Goal: Information Seeking & Learning: Find specific fact

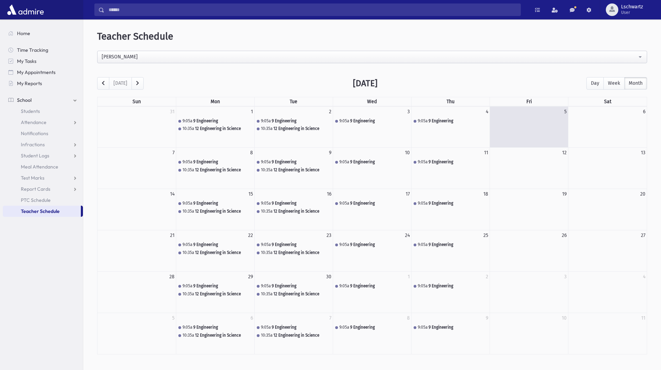
select select "***"
click at [39, 111] on span "Students" at bounding box center [30, 111] width 19 height 6
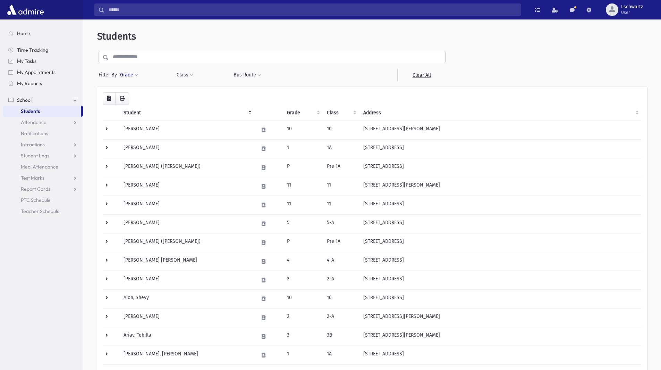
click at [136, 73] on button "Grade" at bounding box center [129, 75] width 19 height 12
click at [139, 96] on ul at bounding box center [160, 94] width 72 height 10
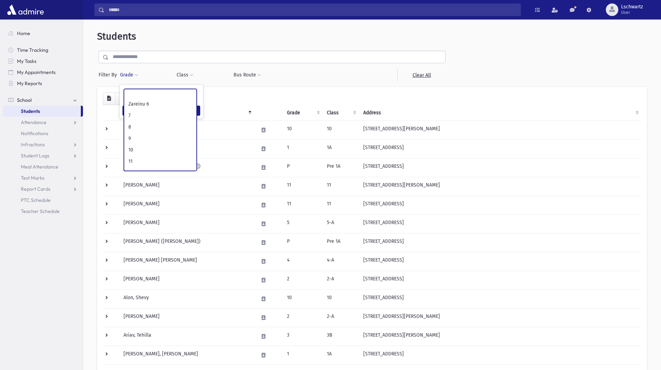
scroll to position [137, 0]
select select "**"
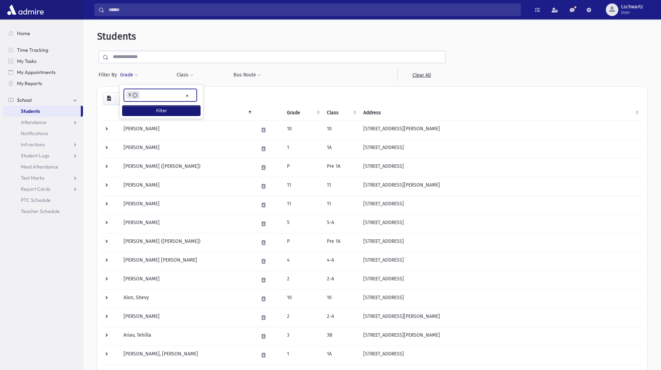
click at [157, 111] on button "Filter" at bounding box center [162, 111] width 78 height 10
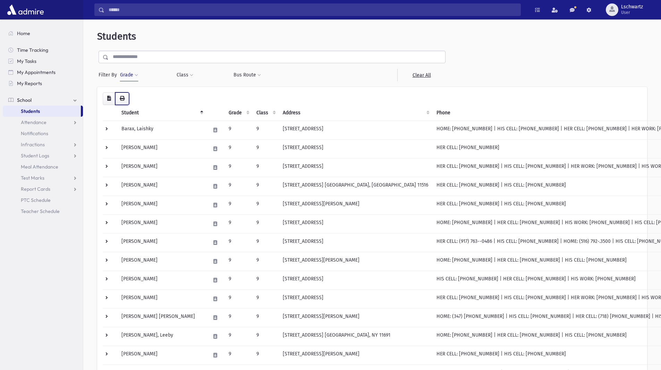
click at [121, 98] on icon "button" at bounding box center [122, 98] width 5 height 5
click at [138, 73] on button "Grade" at bounding box center [129, 75] width 19 height 12
click at [151, 94] on ul "× × 9" at bounding box center [160, 94] width 72 height 11
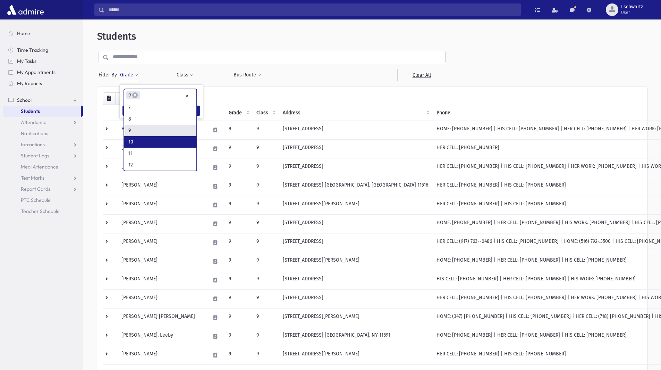
scroll to position [87, 0]
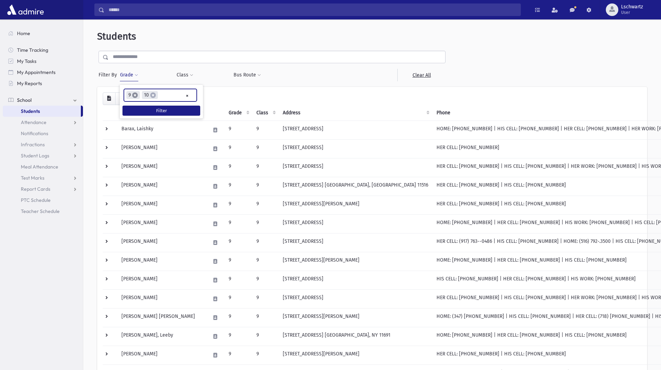
click at [137, 95] on span "×" at bounding box center [135, 95] width 6 height 6
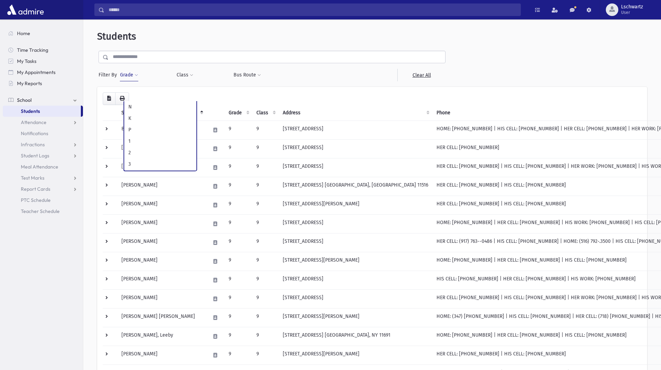
scroll to position [137, 0]
select select "**"
click at [135, 74] on span at bounding box center [136, 75] width 3 height 4
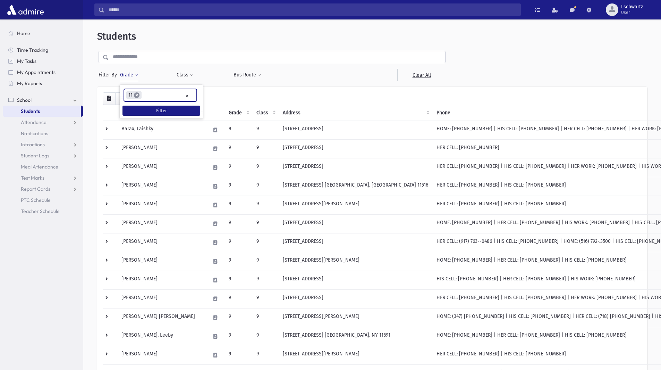
click at [137, 94] on span "×" at bounding box center [137, 95] width 6 height 6
click at [136, 77] on span at bounding box center [136, 75] width 3 height 4
click at [161, 111] on button "Filter" at bounding box center [162, 111] width 78 height 10
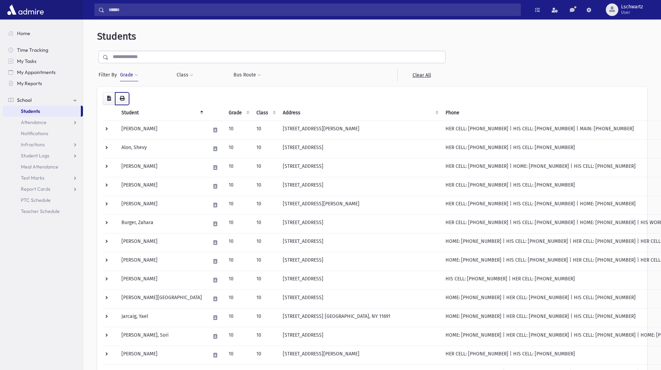
click at [124, 98] on icon "button" at bounding box center [122, 98] width 5 height 5
click at [135, 74] on span at bounding box center [136, 75] width 3 height 4
click at [138, 94] on span "×" at bounding box center [138, 95] width 6 height 6
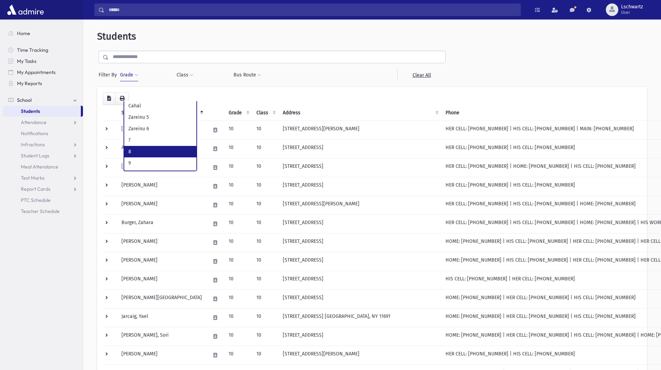
scroll to position [137, 0]
click at [132, 76] on button "Grade" at bounding box center [129, 75] width 19 height 12
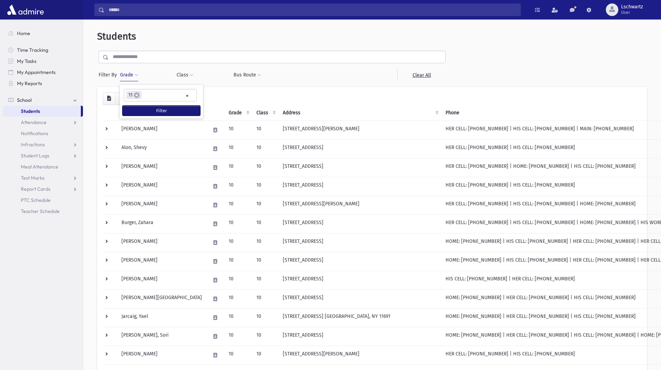
click at [139, 109] on button "Filter" at bounding box center [162, 111] width 78 height 10
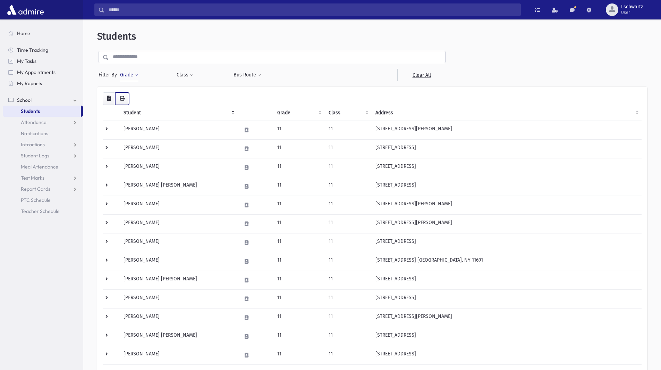
click at [122, 96] on icon "button" at bounding box center [122, 98] width 5 height 5
click at [135, 74] on span at bounding box center [136, 75] width 3 height 4
click at [138, 94] on span "×" at bounding box center [137, 95] width 6 height 6
click at [135, 75] on span at bounding box center [136, 75] width 3 height 4
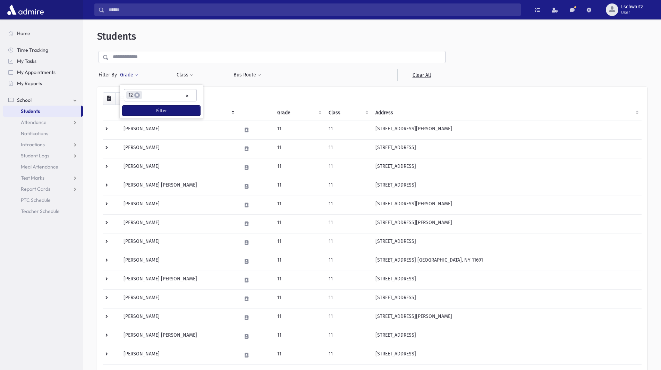
click at [145, 108] on button "Filter" at bounding box center [162, 111] width 78 height 10
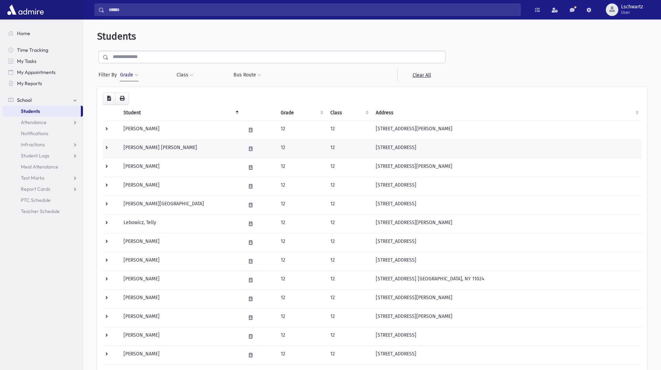
drag, startPoint x: 122, startPoint y: 122, endPoint x: 169, endPoint y: 148, distance: 54.3
click at [189, 159] on tbody "[PERSON_NAME] 12 12 [STREET_ADDRESS][PERSON_NAME] HER CELL: [PHONE_NUMBER] | HI…" at bounding box center [372, 251] width 539 height 262
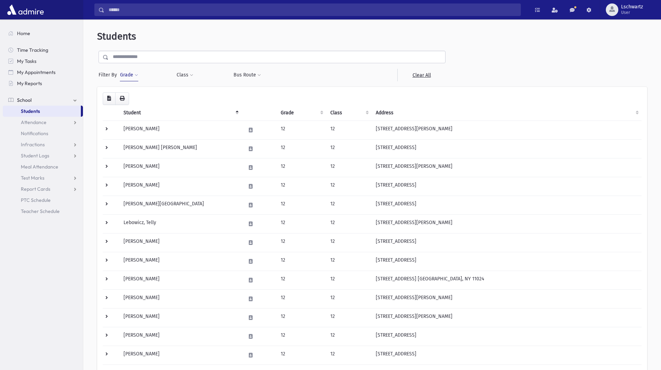
click at [182, 101] on div "Loading... Student Grade Class Address Phone Parents Email Hebrew First Hebrew …" at bounding box center [372, 250] width 539 height 317
click at [122, 98] on icon "button" at bounding box center [122, 98] width 5 height 5
click at [136, 75] on span at bounding box center [136, 75] width 3 height 4
click at [139, 95] on span "×" at bounding box center [137, 95] width 6 height 6
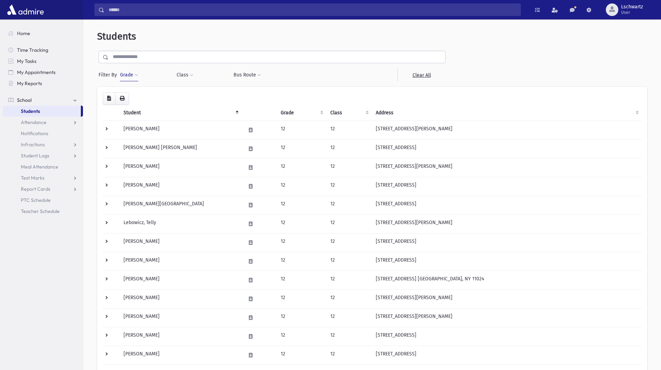
click at [137, 74] on span at bounding box center [136, 75] width 3 height 4
click at [152, 98] on ul "× × 9" at bounding box center [160, 94] width 72 height 11
click at [166, 95] on ul "× × 9 × 10" at bounding box center [160, 94] width 72 height 11
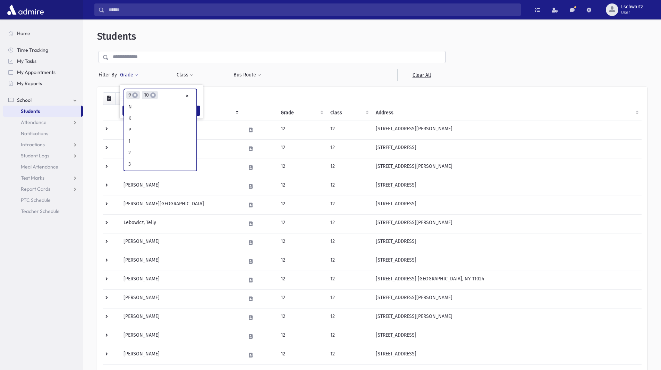
scroll to position [137, 0]
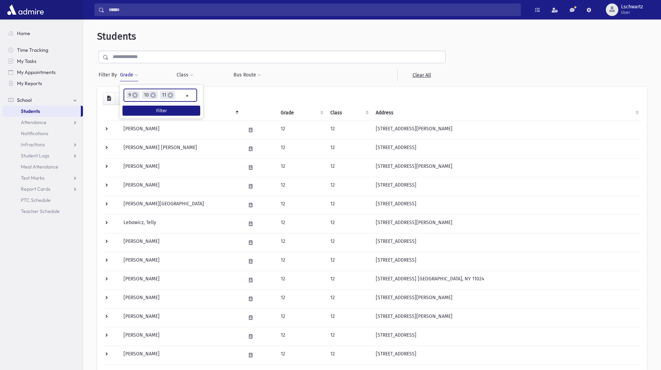
click at [176, 94] on ul "× × 9 × 10 × 11" at bounding box center [160, 94] width 72 height 11
click at [165, 121] on button "Filter" at bounding box center [162, 120] width 78 height 10
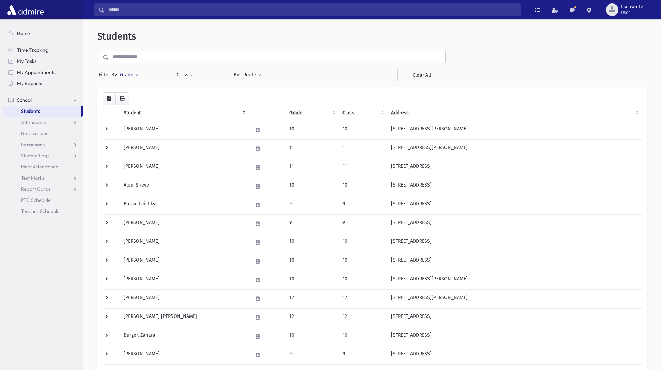
click at [135, 76] on span at bounding box center [136, 75] width 3 height 4
click at [137, 107] on span "×" at bounding box center [137, 105] width 6 height 6
click at [135, 76] on span at bounding box center [136, 75] width 3 height 4
click at [139, 94] on ul at bounding box center [160, 94] width 72 height 10
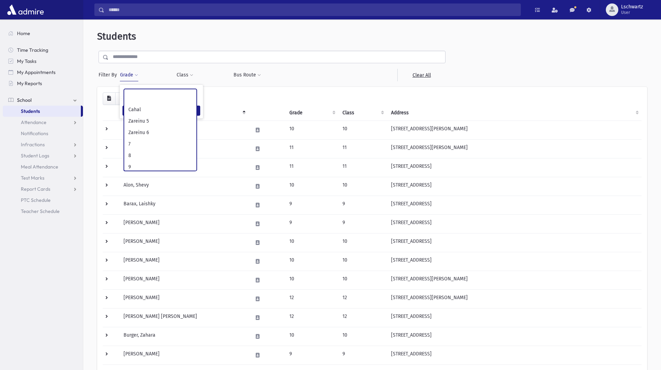
scroll to position [104, 0]
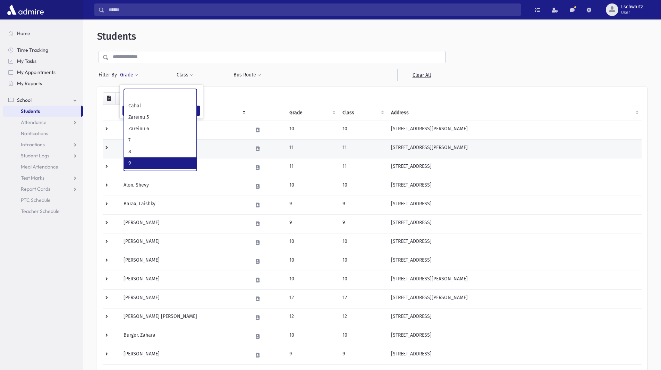
select select "**"
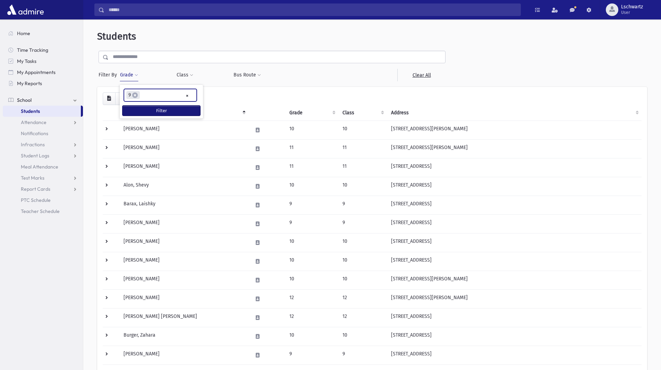
click at [141, 109] on button "Filter" at bounding box center [162, 111] width 78 height 10
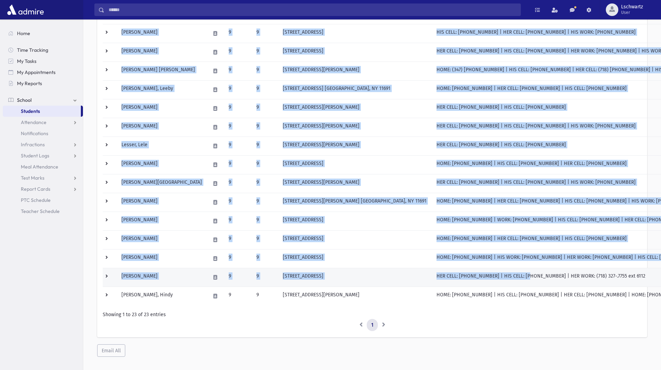
scroll to position [257, 0]
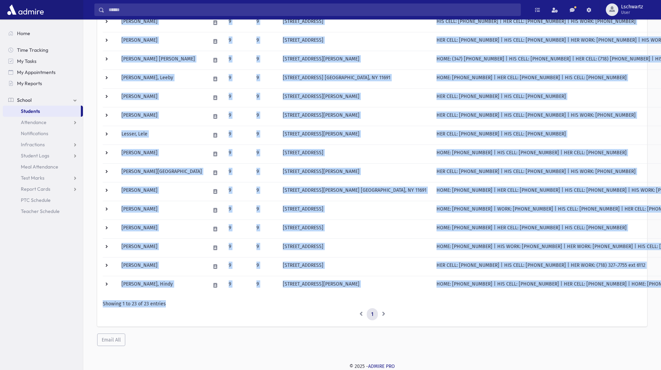
drag, startPoint x: 117, startPoint y: 125, endPoint x: 594, endPoint y: 302, distance: 508.6
click at [594, 302] on div "Loading... Student Grade Class Address Phone Parents Email Hebrew First Hebrew …" at bounding box center [372, 77] width 539 height 485
copy div "Barax, Laishky 9 9 858 Station Place Woodmere, NY 11598 HOME: (516) 361-2073 | …"
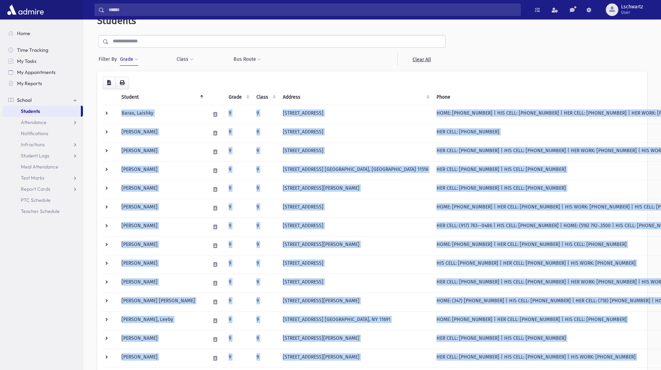
scroll to position [14, 0]
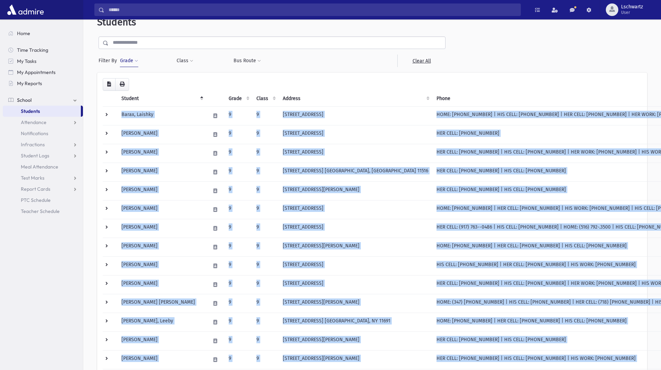
click at [123, 60] on button "Grade" at bounding box center [129, 61] width 19 height 12
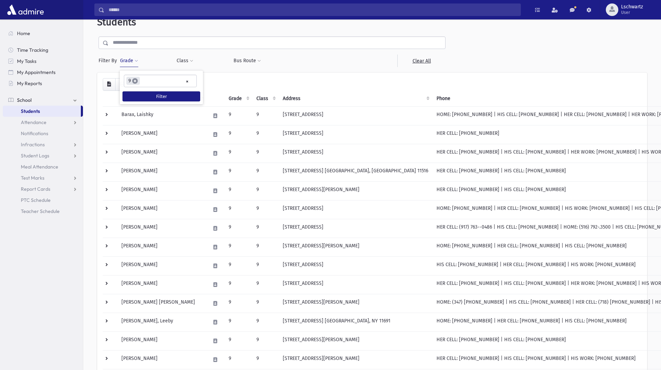
click at [134, 82] on span "×" at bounding box center [135, 81] width 6 height 6
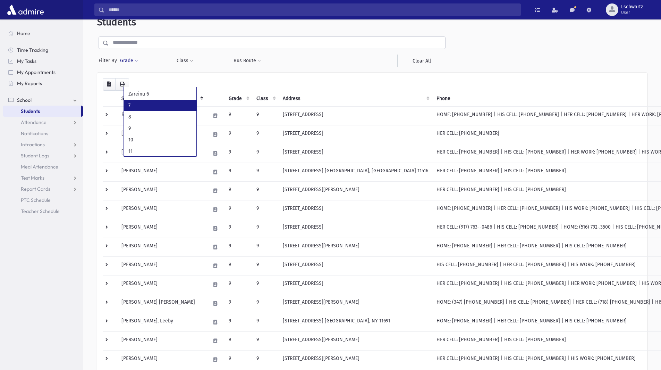
scroll to position [137, 0]
select select "**"
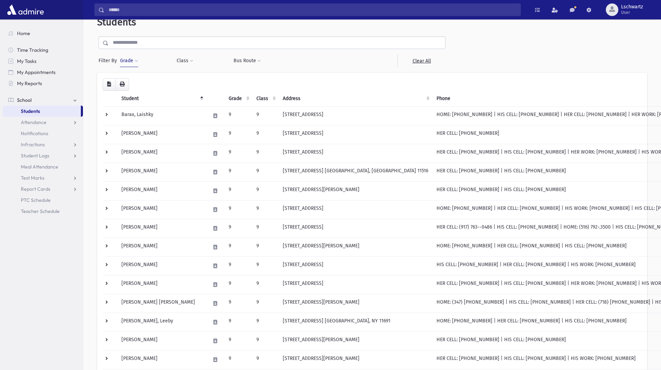
click at [136, 59] on span at bounding box center [136, 61] width 3 height 4
click at [139, 93] on button "Filter" at bounding box center [162, 96] width 78 height 10
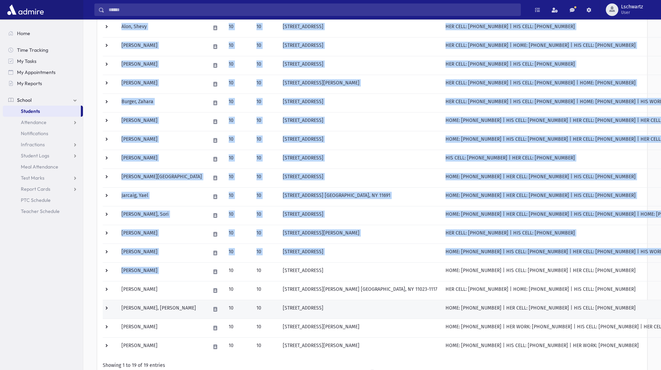
scroll to position [182, 0]
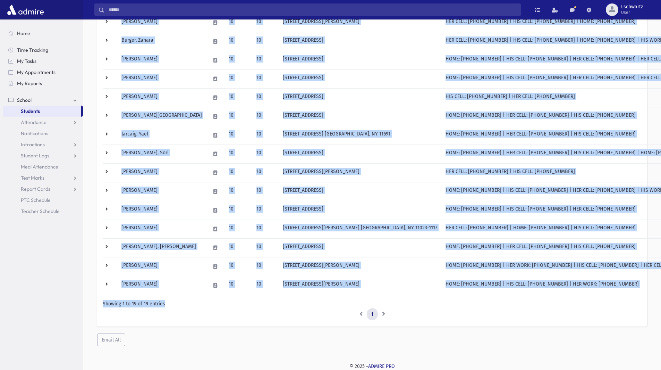
drag, startPoint x: 98, startPoint y: 128, endPoint x: 289, endPoint y: 301, distance: 258.6
click at [289, 301] on div "Loading... Student Grade Class Address Phone Parents Email Hebrew First Hebrew …" at bounding box center [372, 116] width 550 height 422
copy div "Loading... Student Grade Class Address Phone Parents Email Hebrew First Hebrew …"
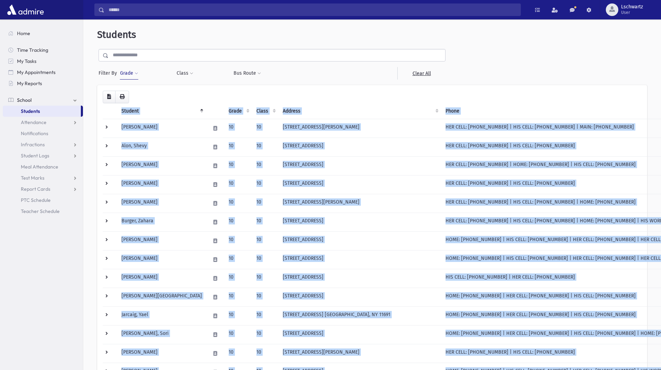
scroll to position [0, 0]
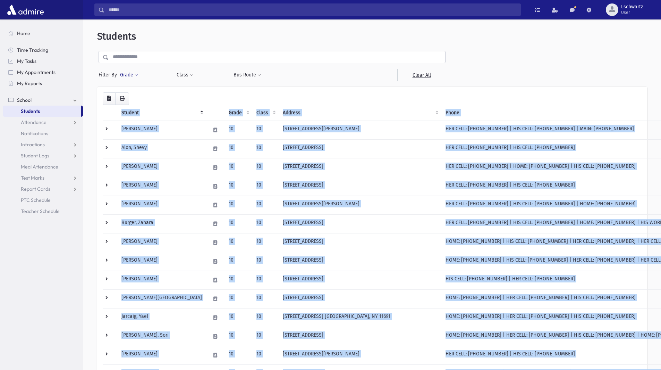
click at [129, 73] on button "Grade" at bounding box center [129, 75] width 19 height 12
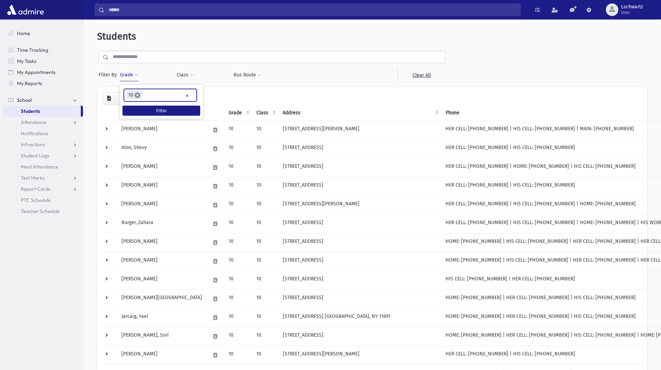
click at [139, 93] on span "×" at bounding box center [138, 95] width 6 height 6
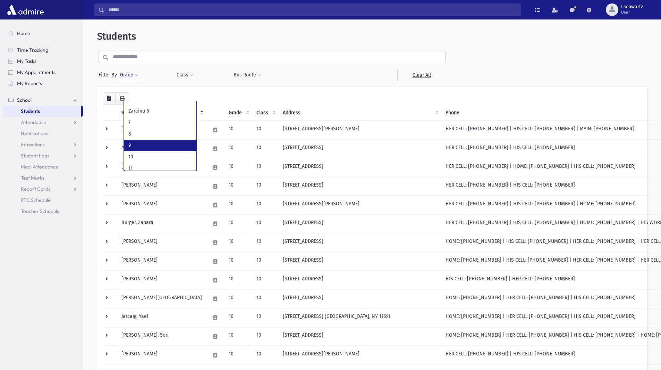
scroll to position [137, 0]
select select "**"
click at [137, 76] on span at bounding box center [136, 75] width 3 height 4
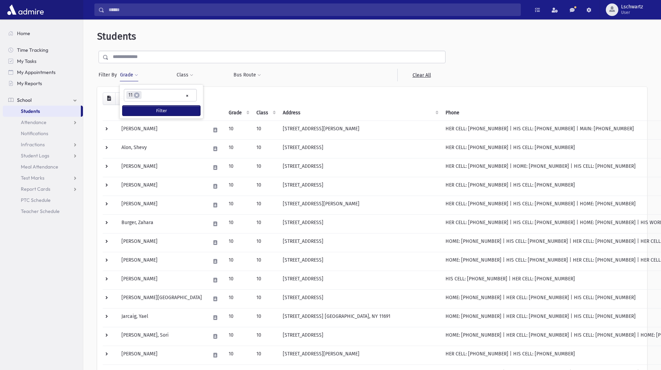
click at [136, 109] on button "Filter" at bounding box center [162, 111] width 78 height 10
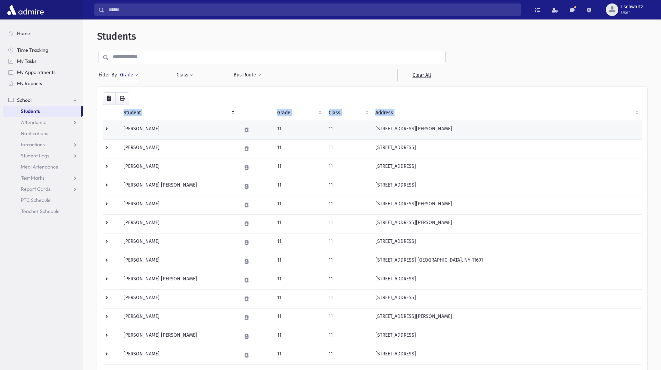
drag, startPoint x: 109, startPoint y: 128, endPoint x: 124, endPoint y: 132, distance: 14.9
click at [124, 132] on div "Loading... Student Grade Class Address Phone Parents Email Hebrew First Hebrew …" at bounding box center [372, 270] width 550 height 366
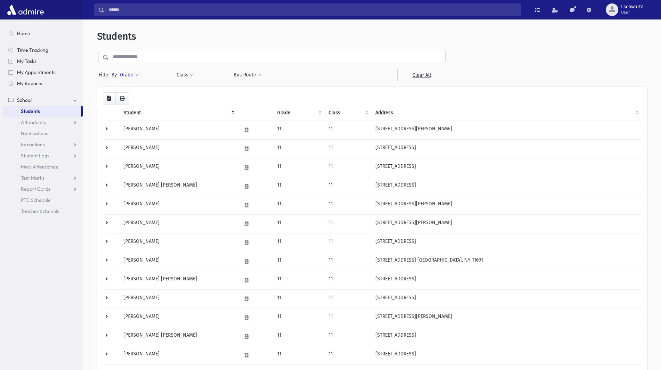
click at [173, 95] on div "Loading... Student Grade Class Address Phone Parents Email Hebrew First Hebrew …" at bounding box center [372, 269] width 539 height 354
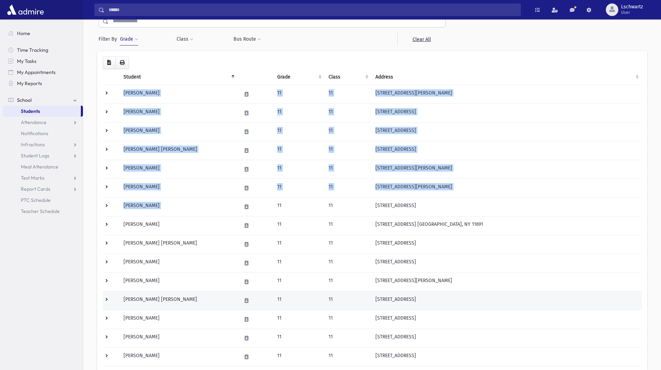
scroll to position [126, 0]
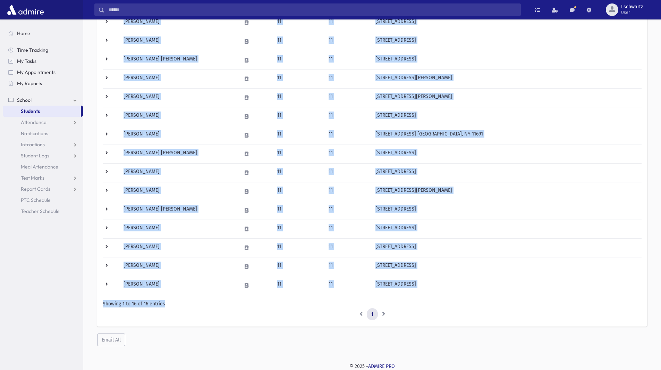
drag, startPoint x: 112, startPoint y: 132, endPoint x: 253, endPoint y: 298, distance: 218.1
click at [253, 298] on div "Loading... Student Grade Class Address Phone Parents Email Hebrew First Hebrew …" at bounding box center [372, 143] width 539 height 354
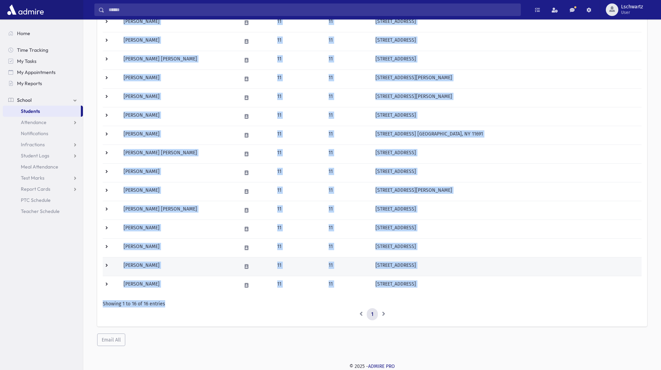
copy div "Loremip, Dolo 06 70 1242 Sitam Con Adi Elitsedd, EI 14955 TEM INCI: (382) 930-8…"
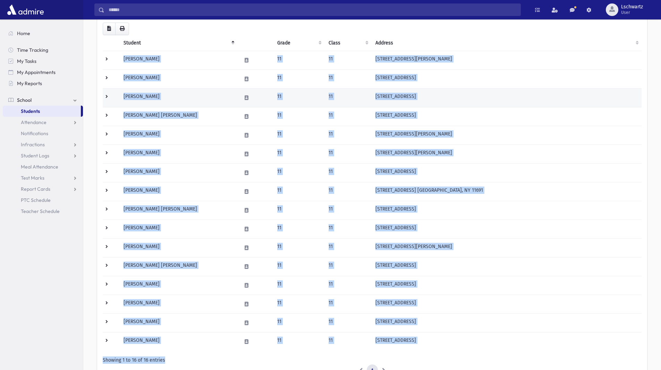
scroll to position [0, 0]
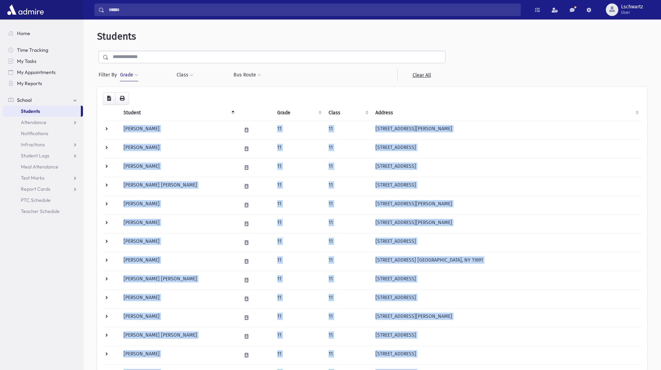
click at [137, 75] on span at bounding box center [136, 75] width 3 height 4
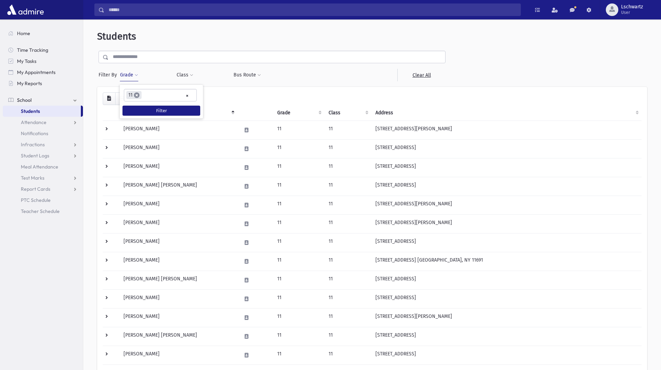
click at [137, 93] on span "×" at bounding box center [137, 95] width 6 height 6
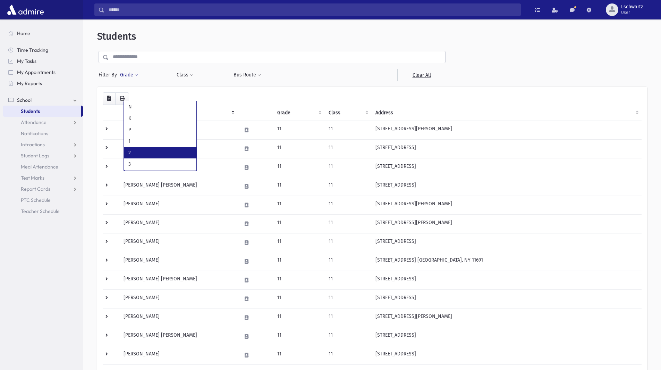
scroll to position [137, 0]
click at [135, 75] on span at bounding box center [136, 75] width 3 height 4
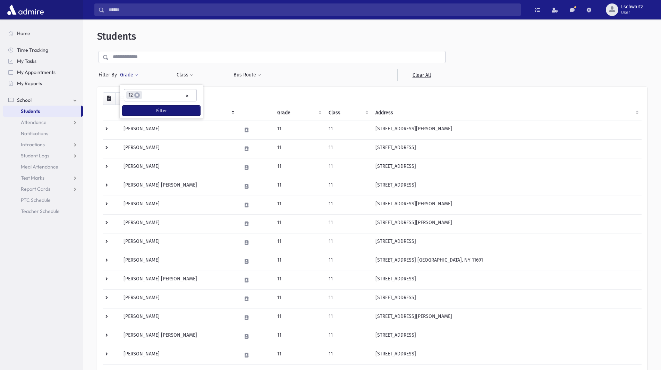
click at [135, 107] on button "Filter" at bounding box center [162, 111] width 78 height 10
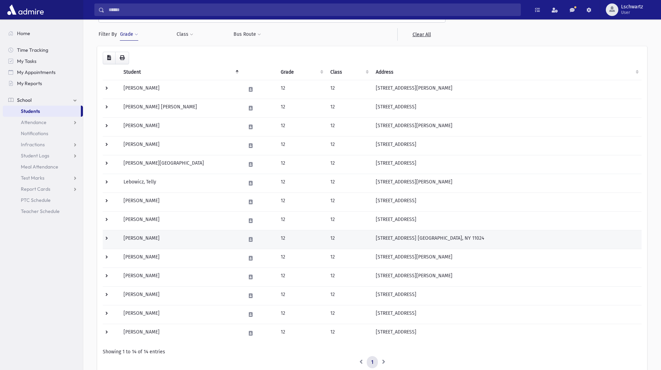
scroll to position [89, 0]
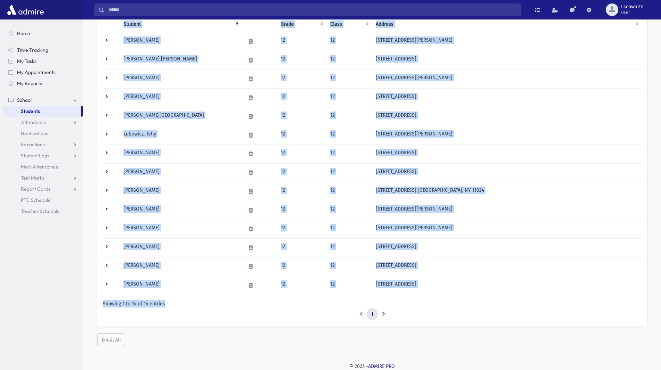
drag, startPoint x: 109, startPoint y: 115, endPoint x: 182, endPoint y: 311, distance: 209.0
click at [182, 311] on div "Loading... Student Grade Class Address Phone Parents Email Hebrew First Hebrew …" at bounding box center [372, 162] width 539 height 317
copy div "Loremip Dolor Sitam Consect Adipi Elitsed Doeiu Tempor Incid Utlabo Etdo Magnaa…"
